Goal: Check status: Check status

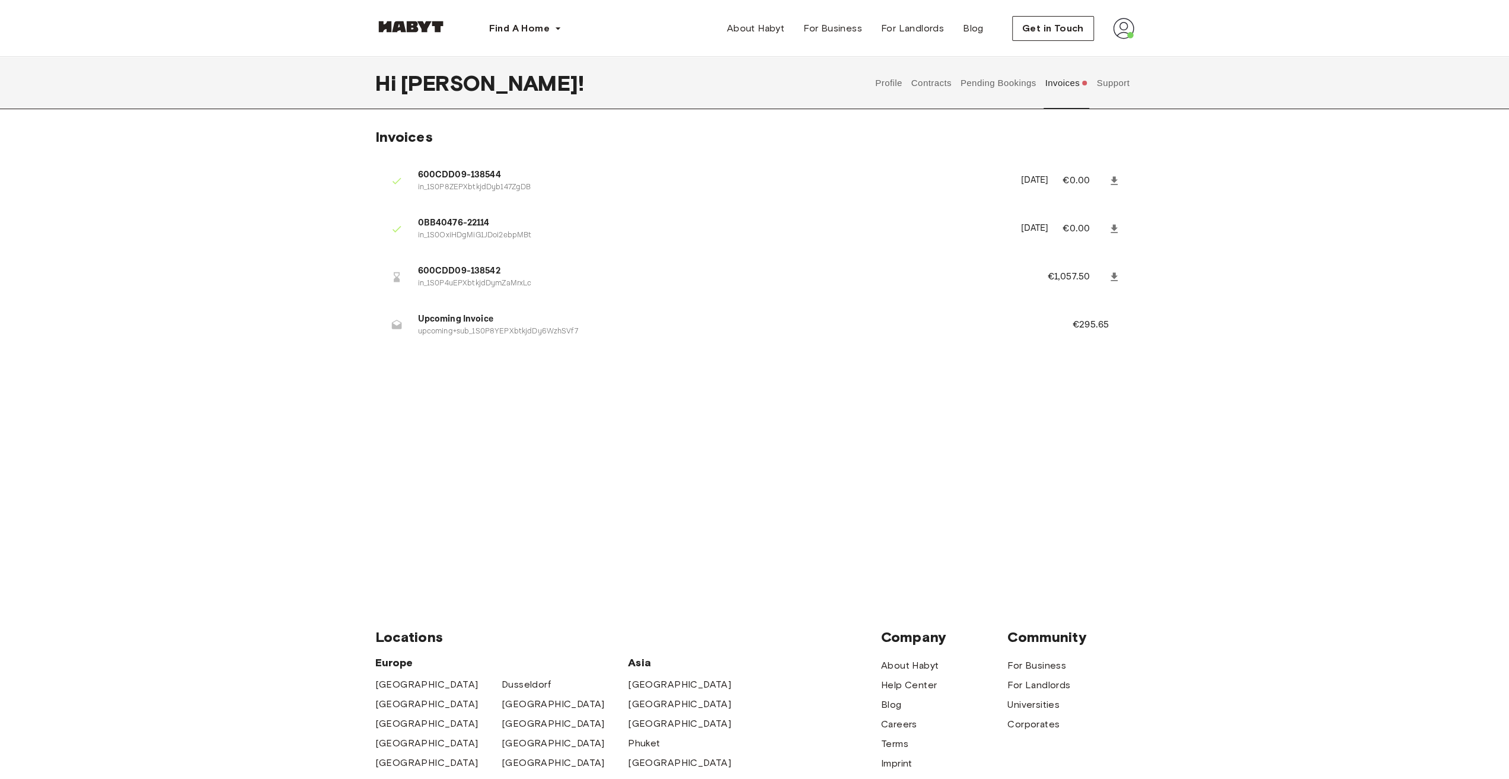
drag, startPoint x: 706, startPoint y: 385, endPoint x: 621, endPoint y: 386, distance: 84.8
click at [621, 386] on div "Invoices 600CDD09-138544 in_1S0P8ZEPXbtkjdDyb147ZgDB August 26th, 2025 €0.00 0B…" at bounding box center [754, 354] width 1509 height 452
click at [1102, 86] on button "Support" at bounding box center [1113, 83] width 36 height 52
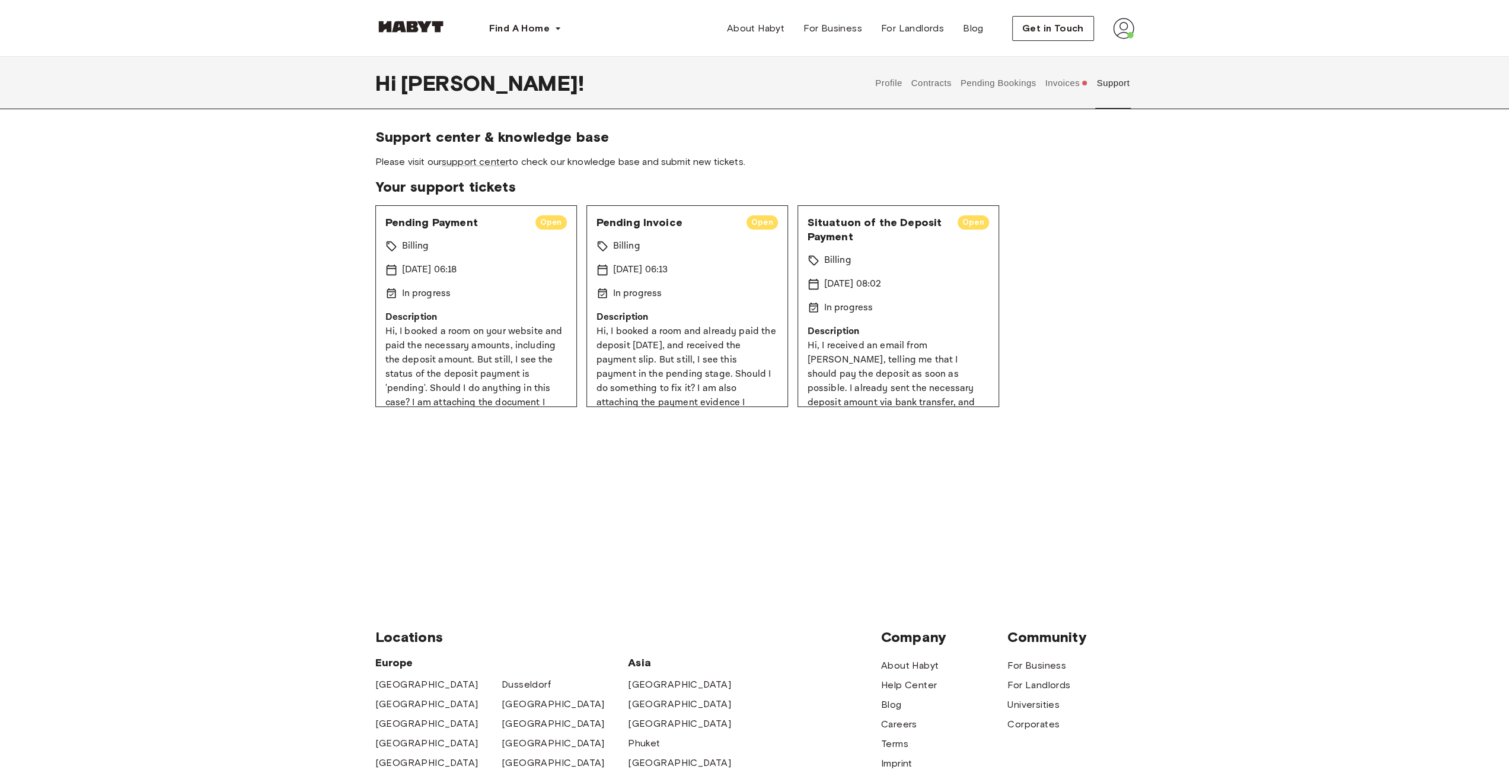
drag, startPoint x: 298, startPoint y: 231, endPoint x: 288, endPoint y: 231, distance: 10.1
drag, startPoint x: 288, startPoint y: 231, endPoint x: 229, endPoint y: 220, distance: 59.1
click at [229, 220] on div "Support center & knowledge base Please visit our support center to check our kn…" at bounding box center [754, 354] width 1509 height 452
click at [1047, 196] on section "Your support tickets Pending Payment Open Billing 11 Sep 2025 06:18 In progress…" at bounding box center [754, 292] width 759 height 229
drag, startPoint x: 1152, startPoint y: 194, endPoint x: 1135, endPoint y: 192, distance: 16.8
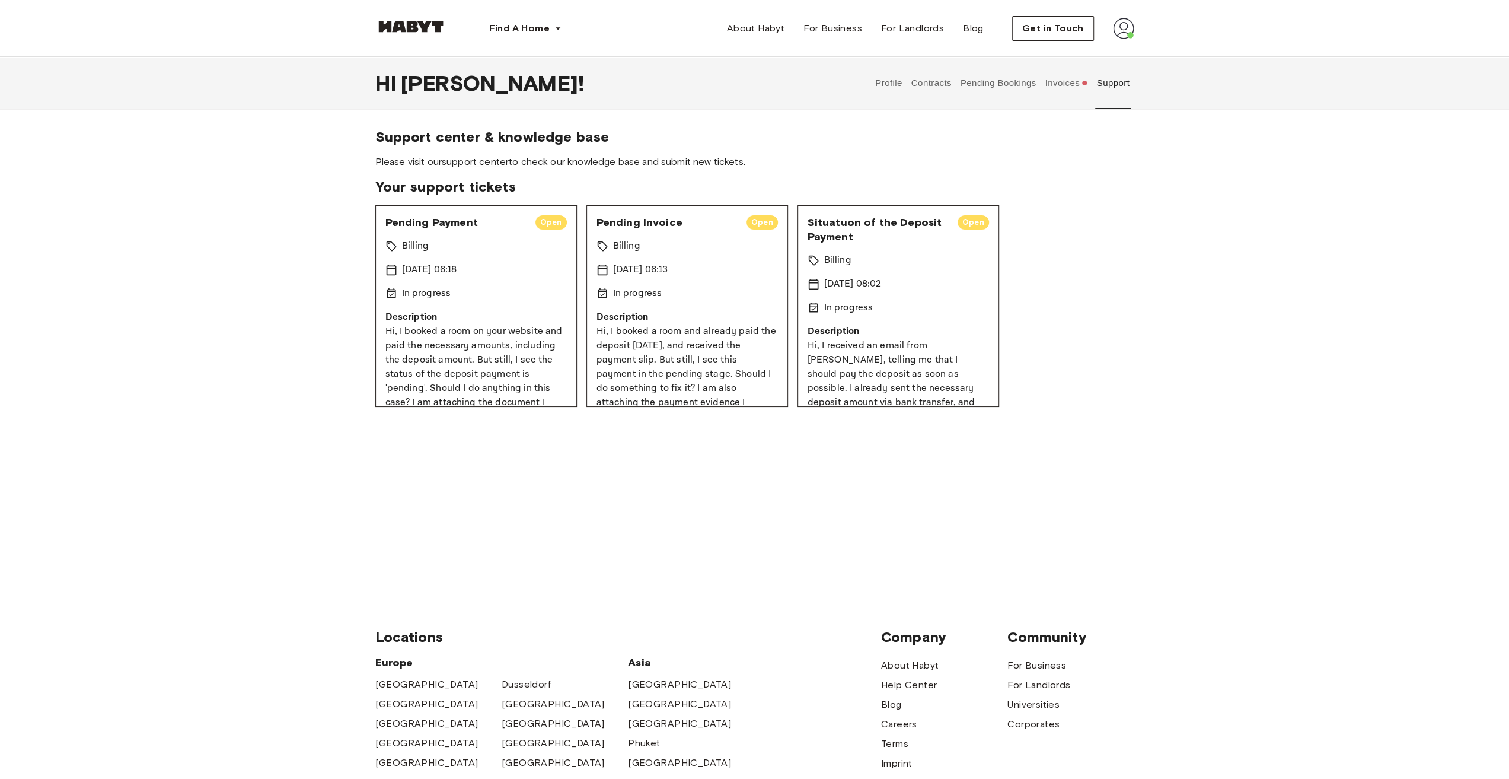
drag, startPoint x: 1135, startPoint y: 192, endPoint x: 1039, endPoint y: 158, distance: 101.1
click at [1039, 158] on span "Please visit our support center to check our knowledge base and submit new tick…" at bounding box center [754, 161] width 759 height 13
click at [1042, 40] on button "Get in Touch" at bounding box center [1053, 28] width 82 height 25
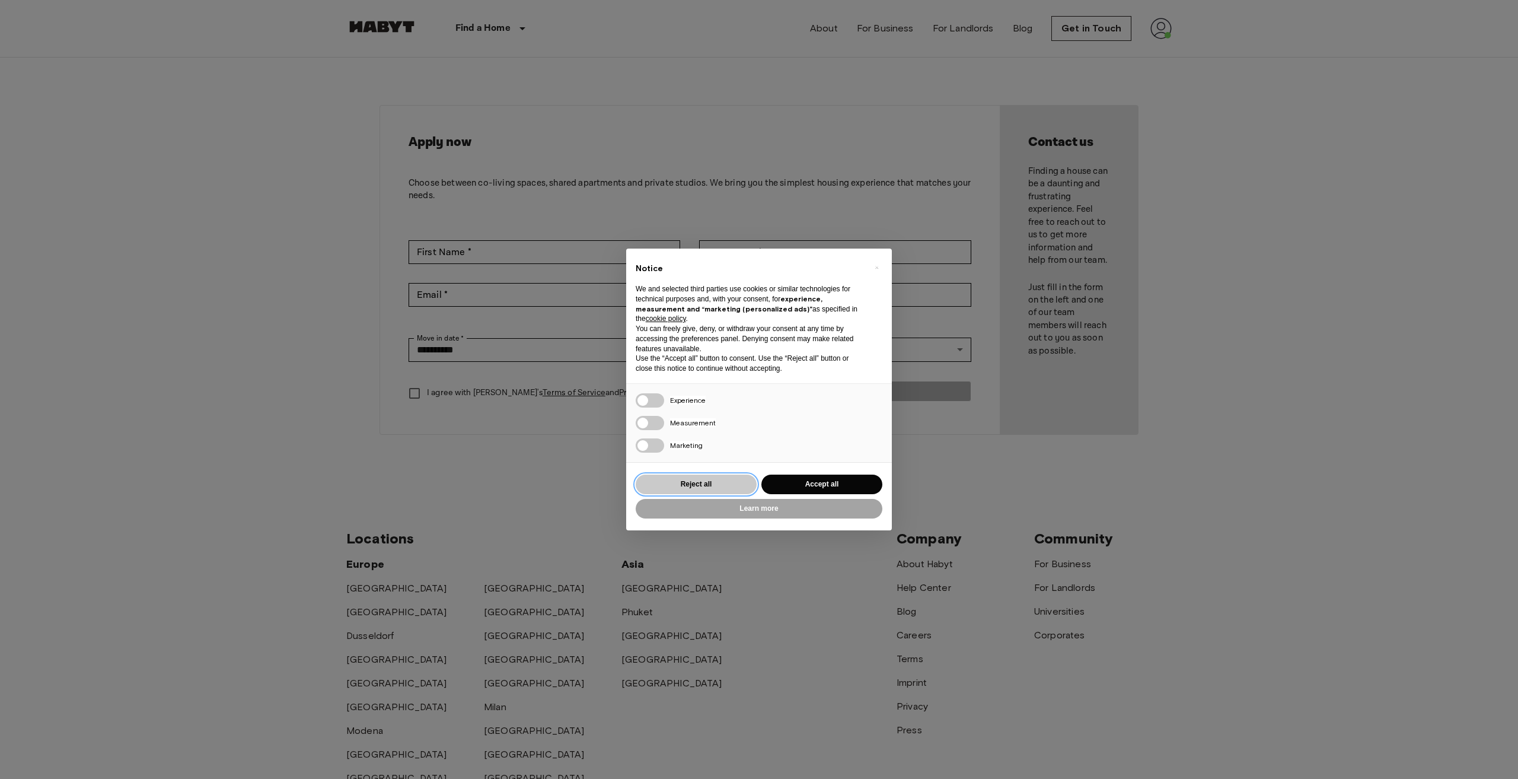
click at [724, 487] on button "Reject all" at bounding box center [696, 484] width 121 height 20
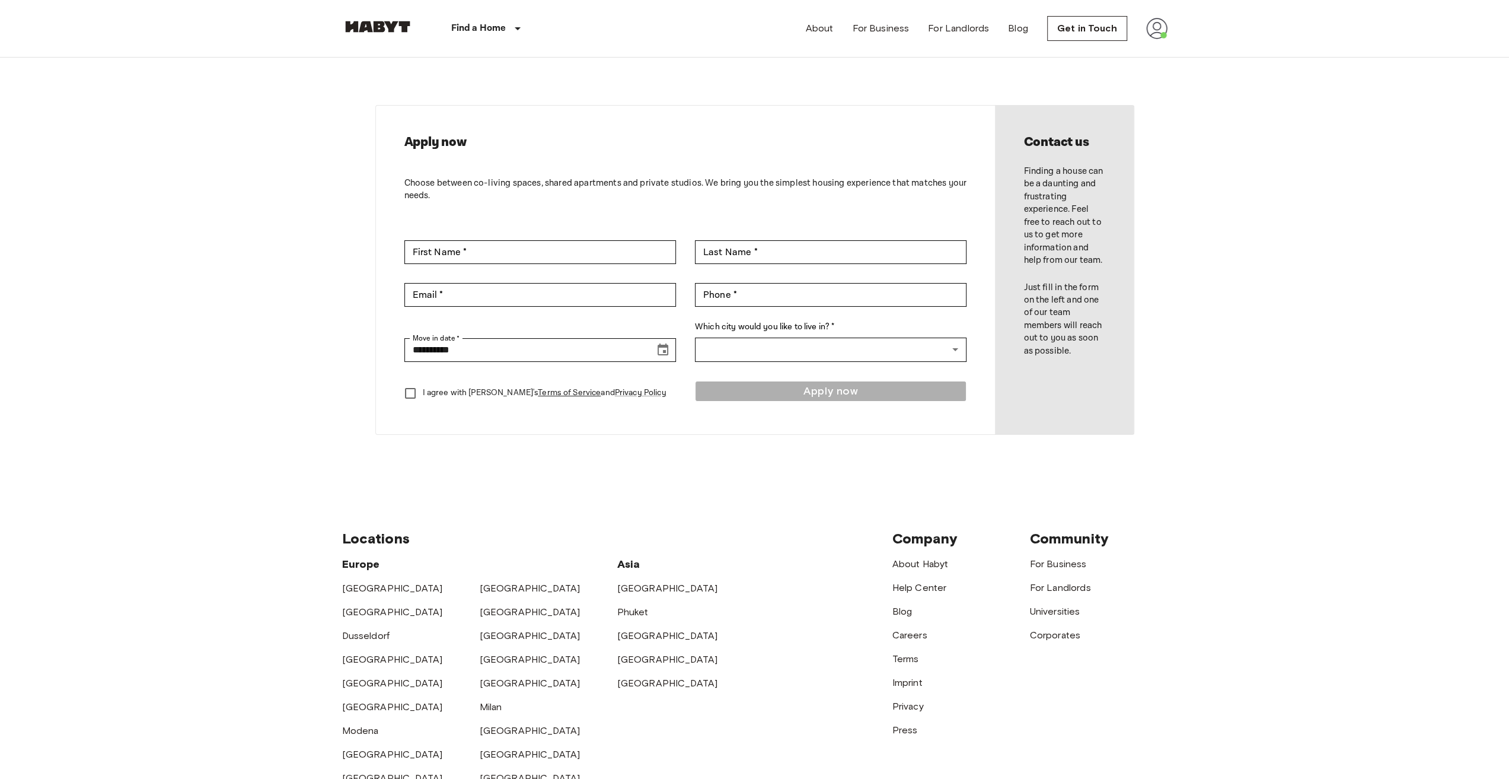
click at [381, 39] on div "Find a Home [GEOGRAPHIC_DATA] [GEOGRAPHIC_DATA] [GEOGRAPHIC_DATA] [GEOGRAPHIC_D…" at bounding box center [452, 28] width 221 height 57
click at [1160, 33] on img at bounding box center [1156, 28] width 21 height 21
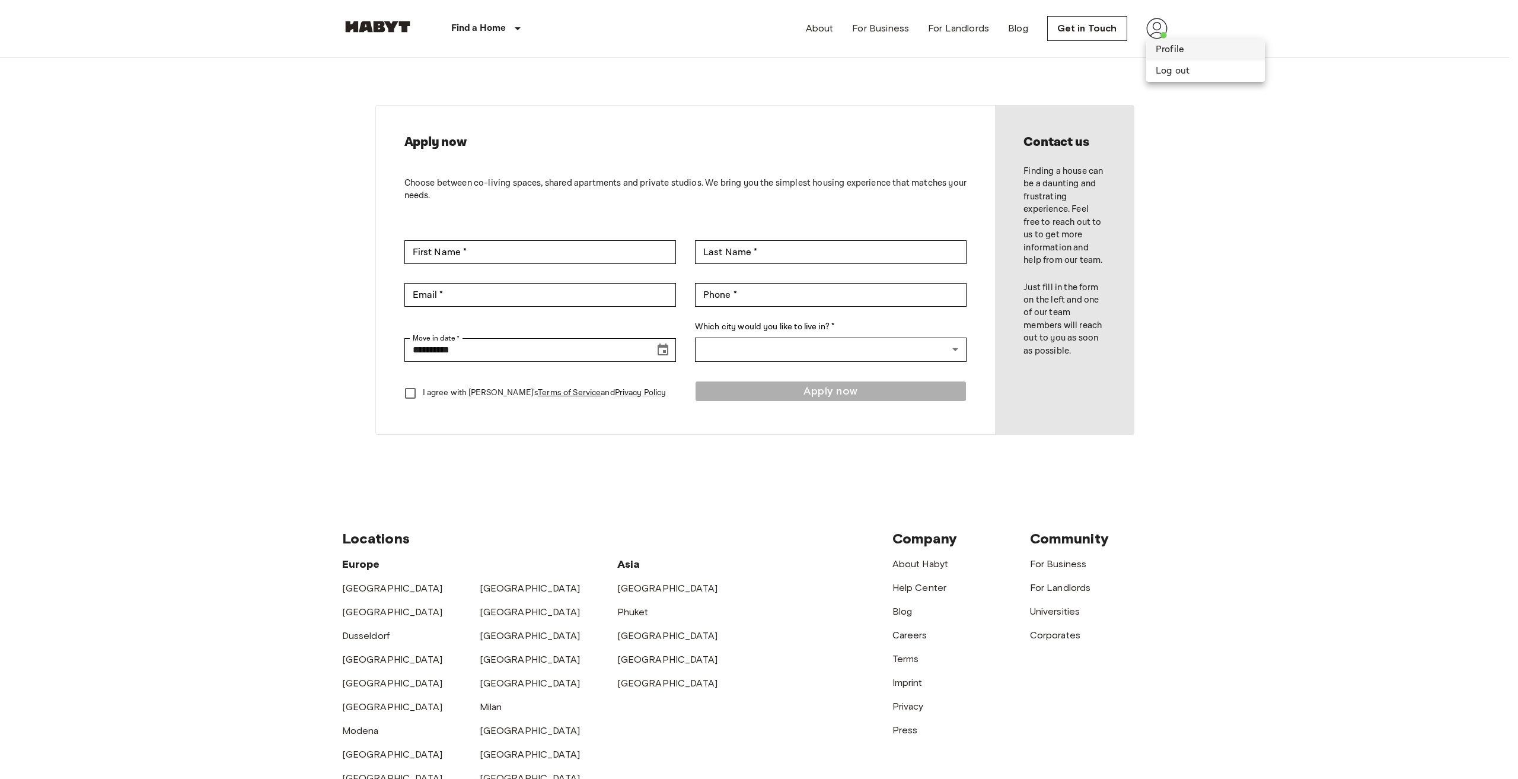
click at [1176, 53] on li "Profile" at bounding box center [1205, 49] width 119 height 21
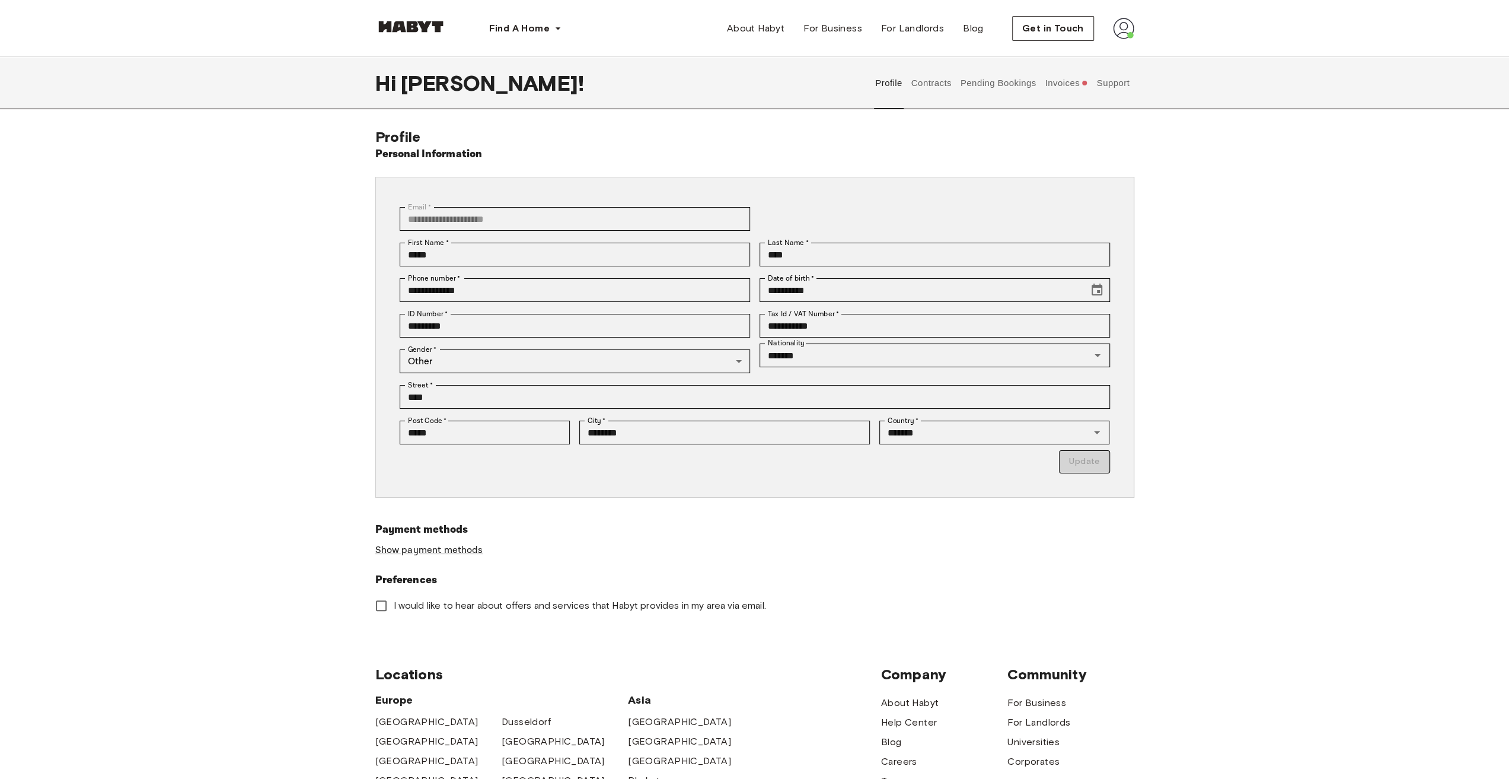
click at [1005, 92] on button "Pending Bookings" at bounding box center [998, 83] width 79 height 52
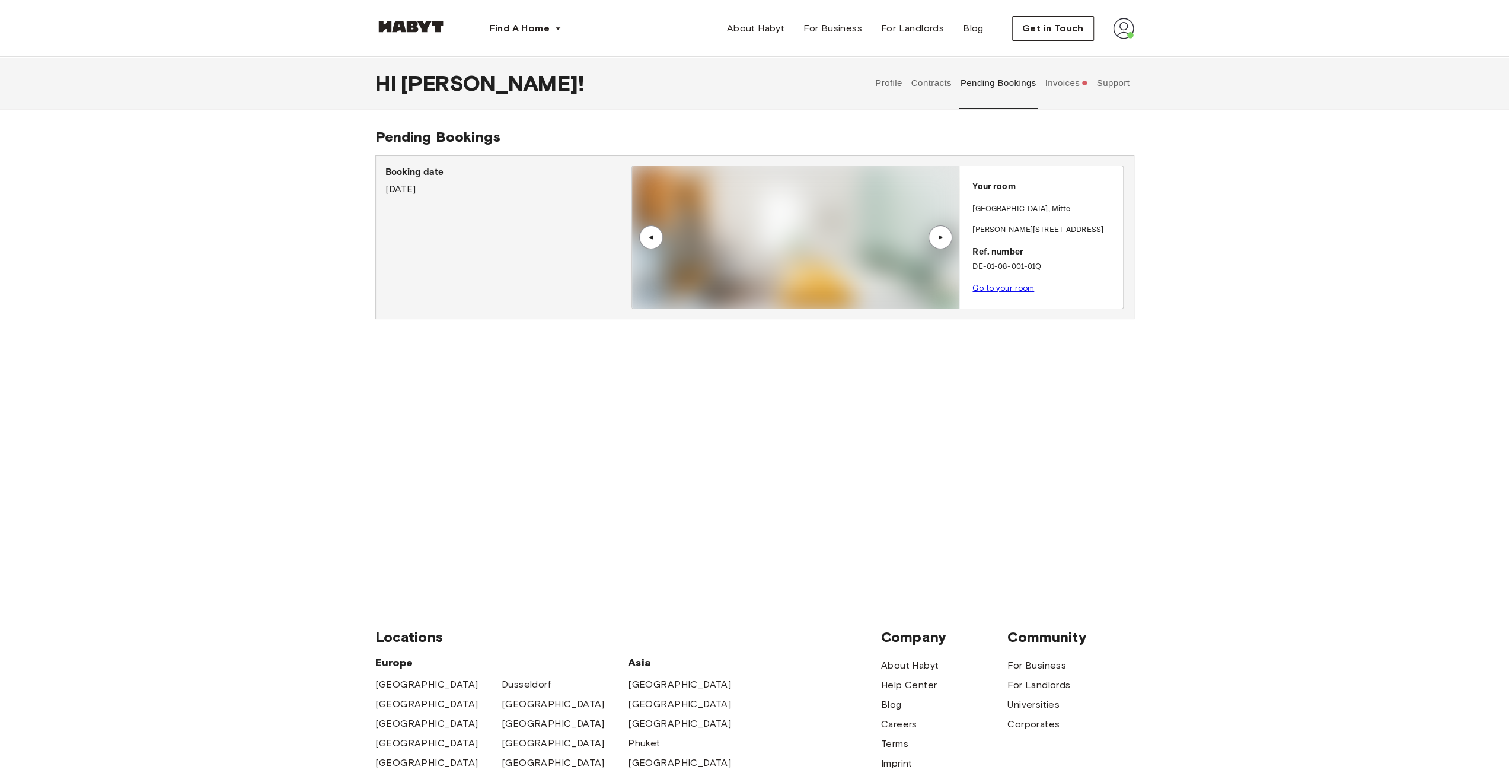
click at [265, 202] on div "Pending Bookings Booking date August 25th, 2025 ▲ ▲ Your room BERLIN , Mitte Kl…" at bounding box center [754, 354] width 1509 height 452
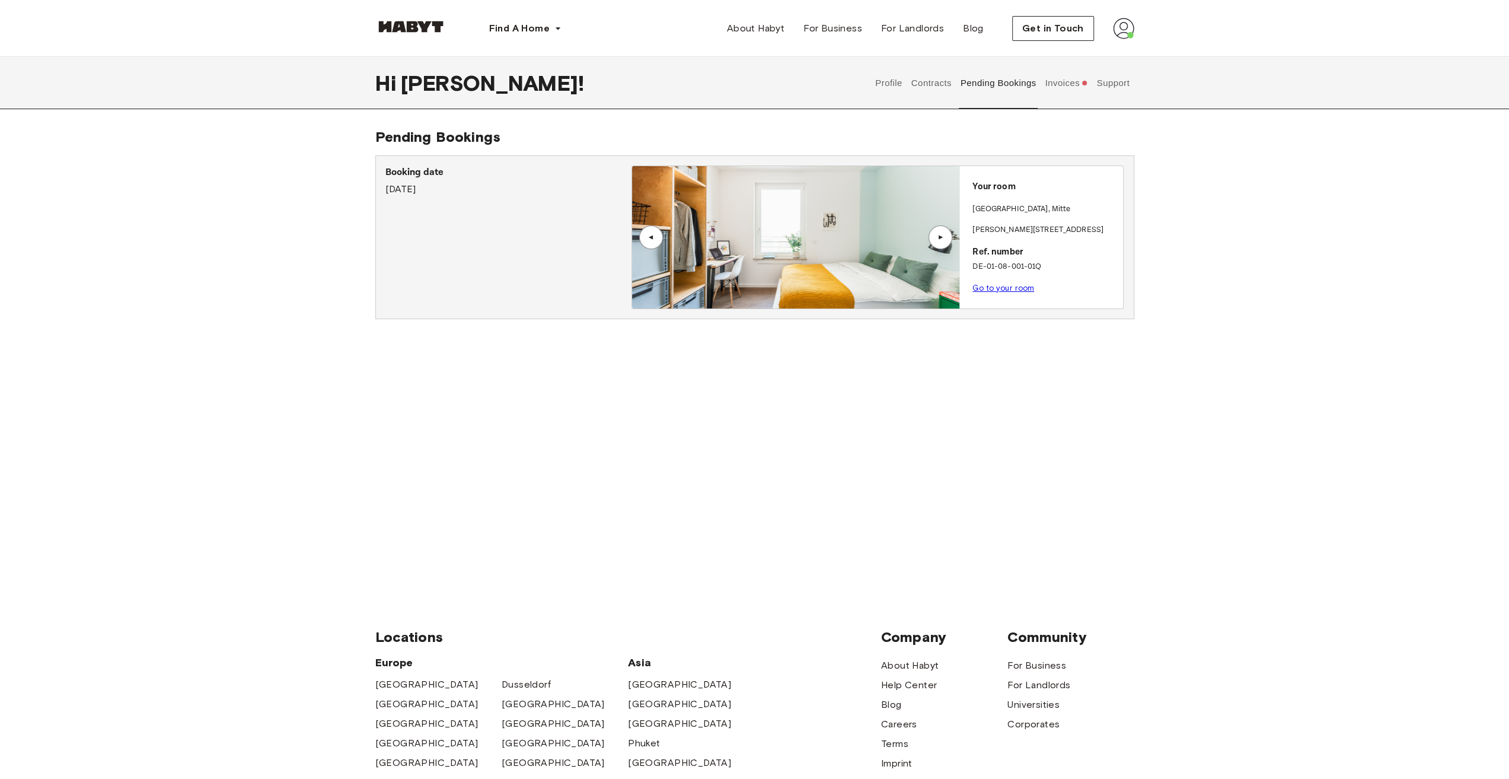
click at [944, 231] on div "▲" at bounding box center [941, 237] width 24 height 24
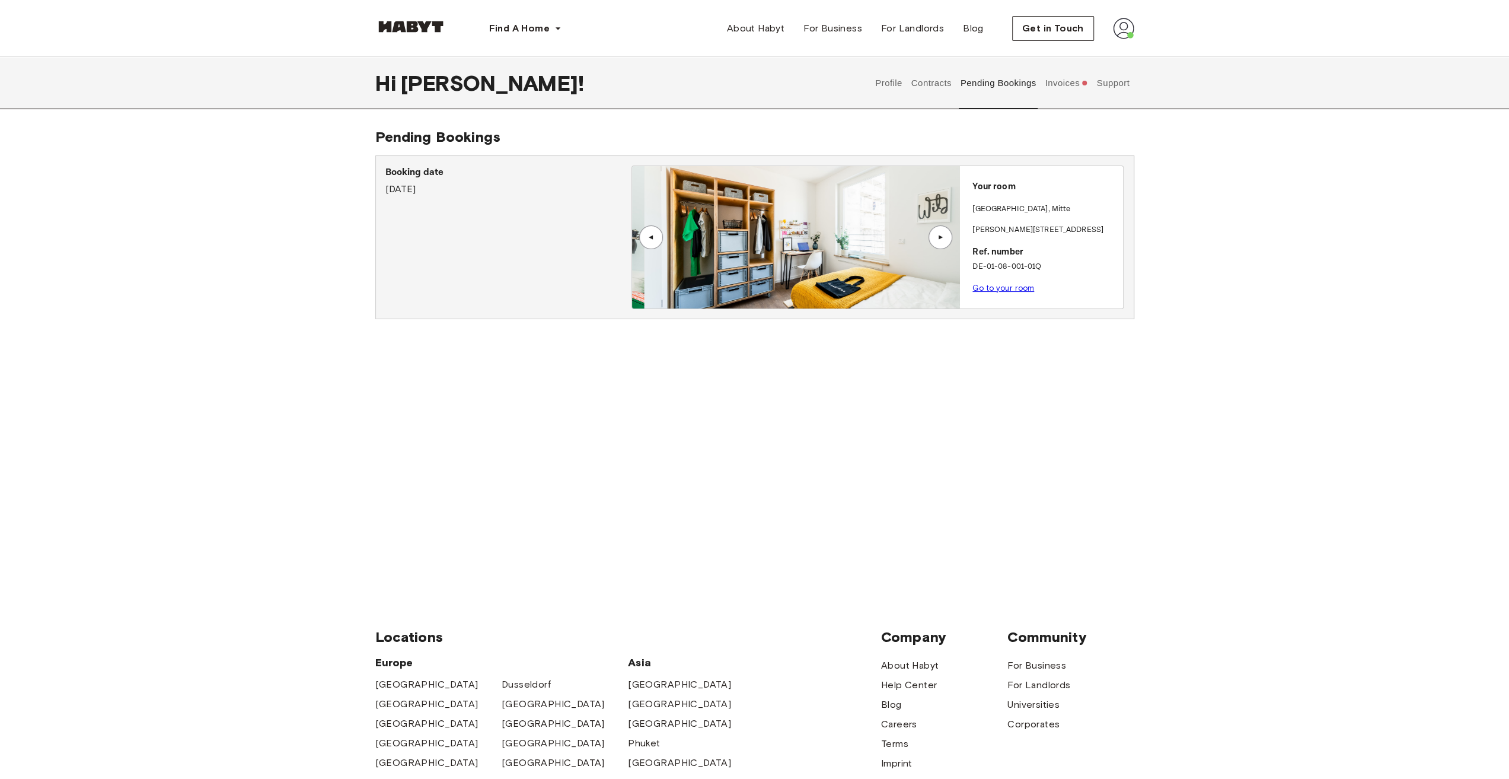
click at [944, 231] on div "▲" at bounding box center [941, 237] width 24 height 24
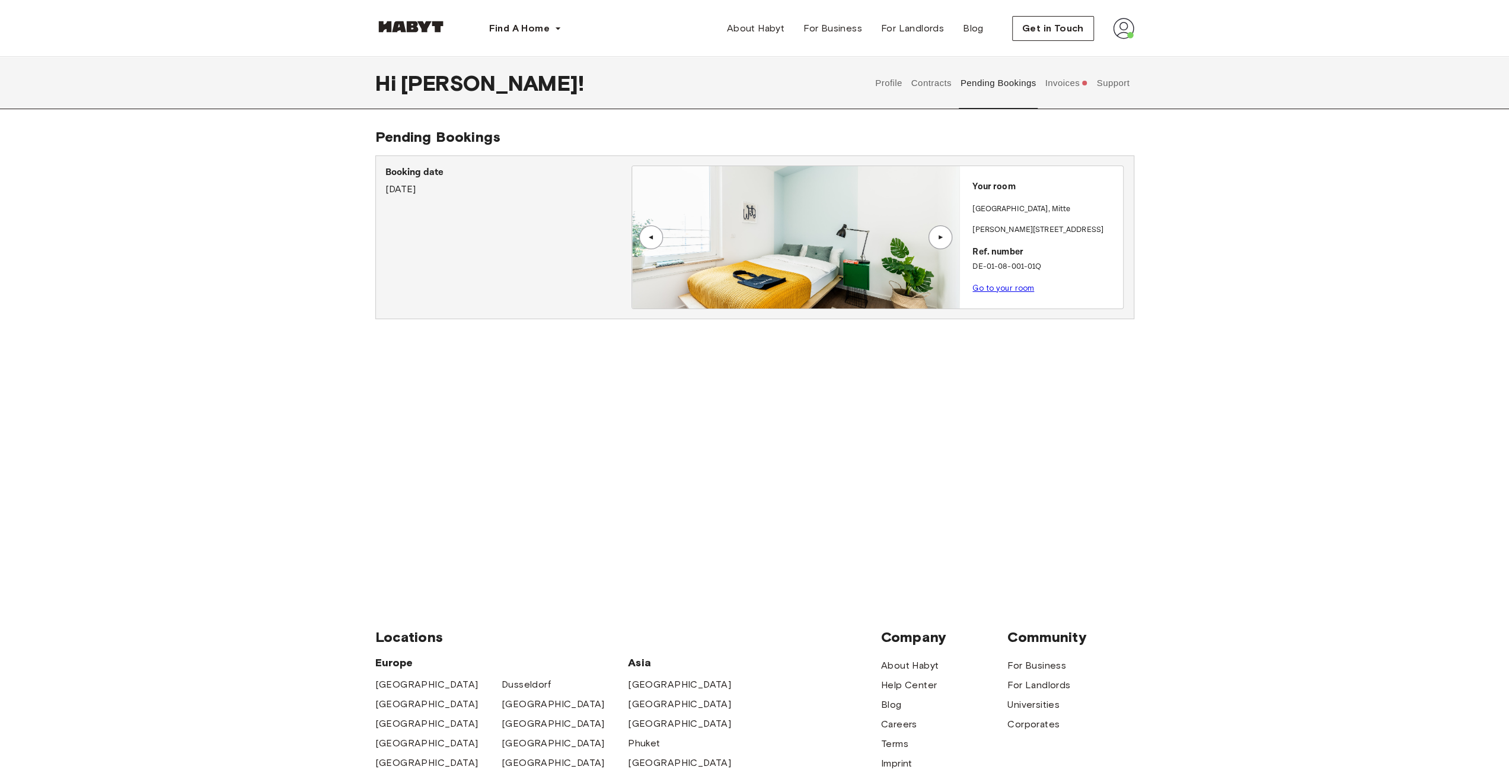
click at [1162, 341] on div "Pending Bookings Booking date August 25th, 2025 ▲ ▲ Your room BERLIN , Mitte Kl…" at bounding box center [754, 354] width 1509 height 452
click at [1042, 366] on div "Pending Bookings Booking date August 25th, 2025 ▲ ▲ Your room BERLIN , Mitte Kl…" at bounding box center [754, 354] width 1509 height 452
